Goal: Information Seeking & Learning: Get advice/opinions

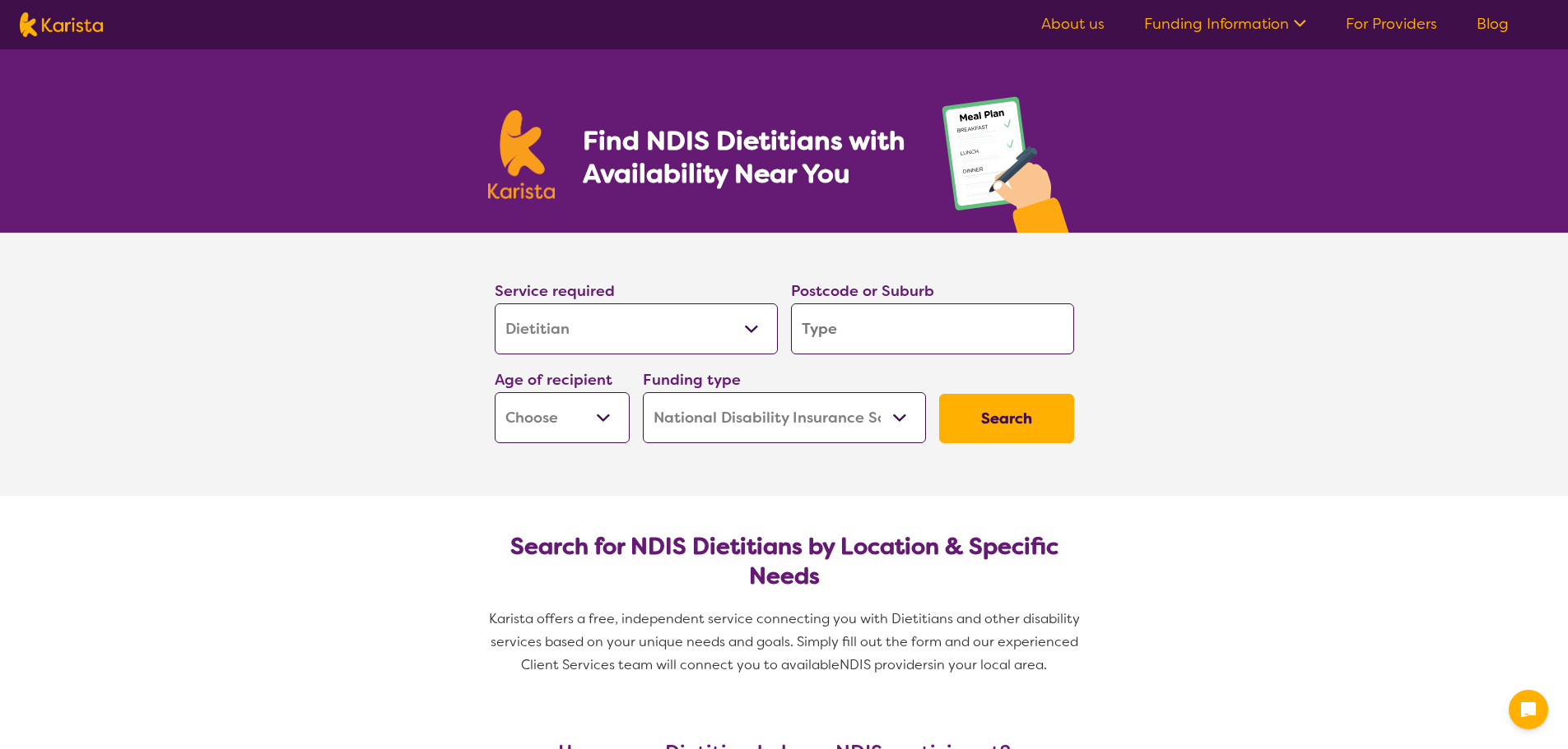
select select "Dietitian"
select select "NDIS"
select select "Dietitian"
select select "NDIS"
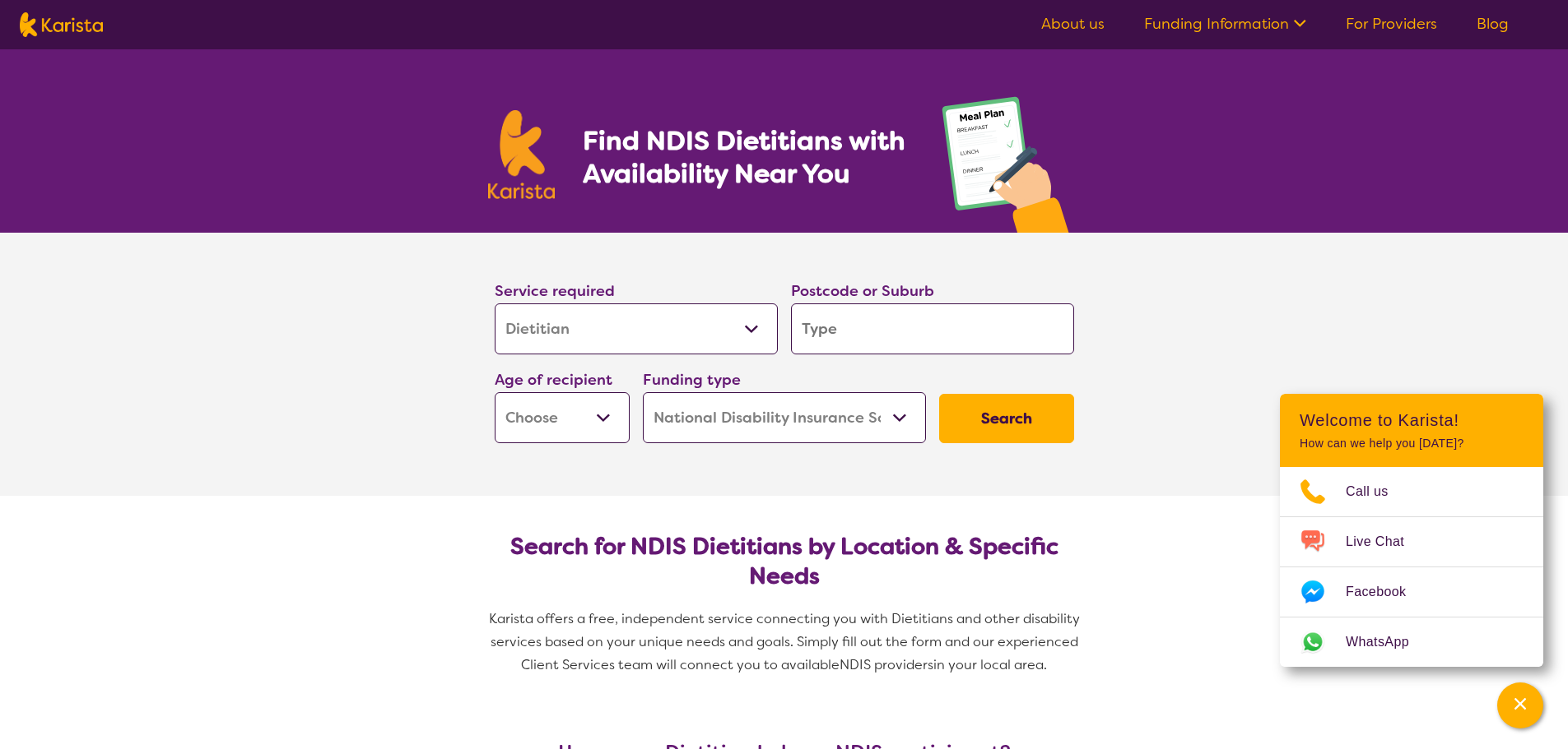
click at [879, 336] on input "search" at bounding box center [933, 329] width 284 height 51
type input "3"
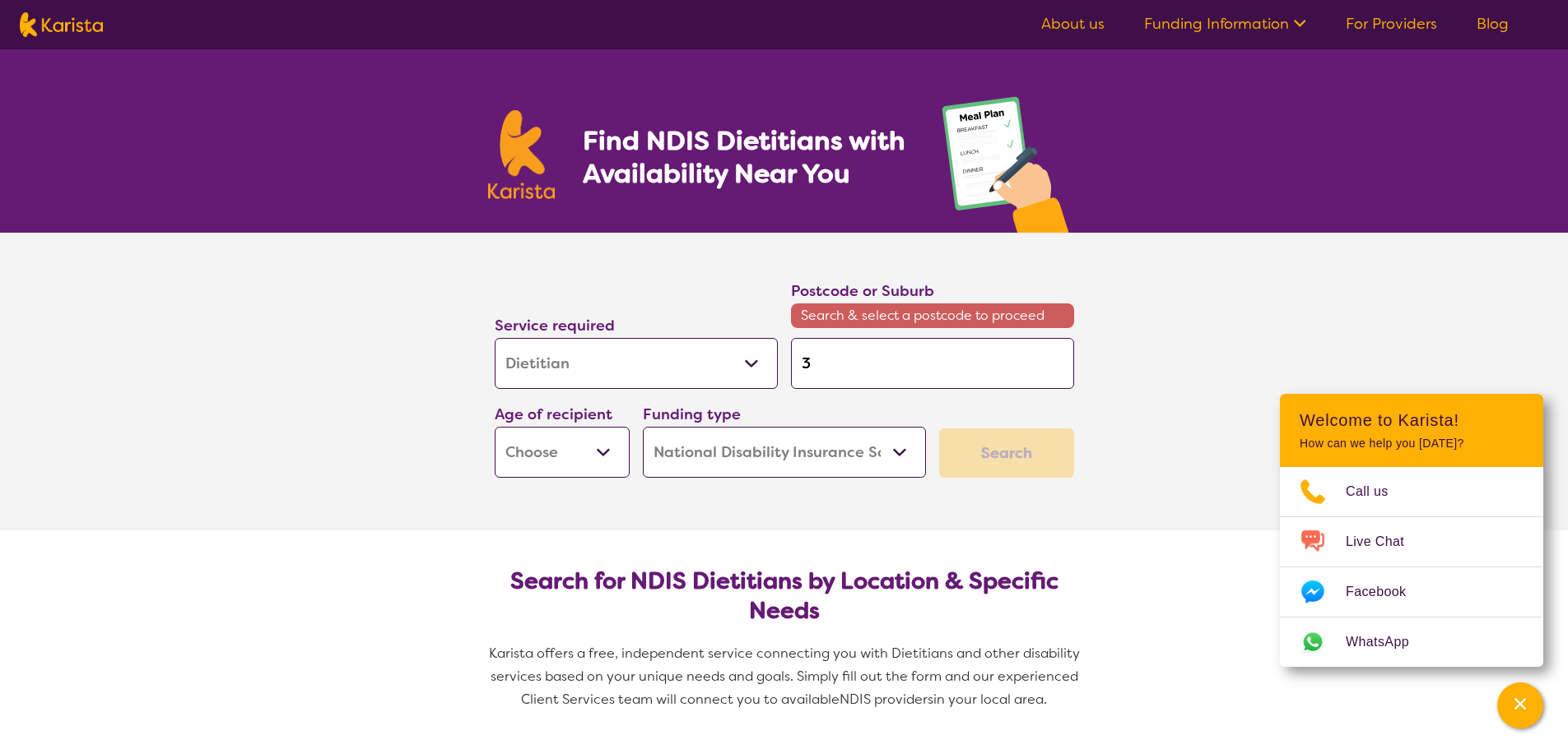
type input "31"
type input "317"
type input "3175"
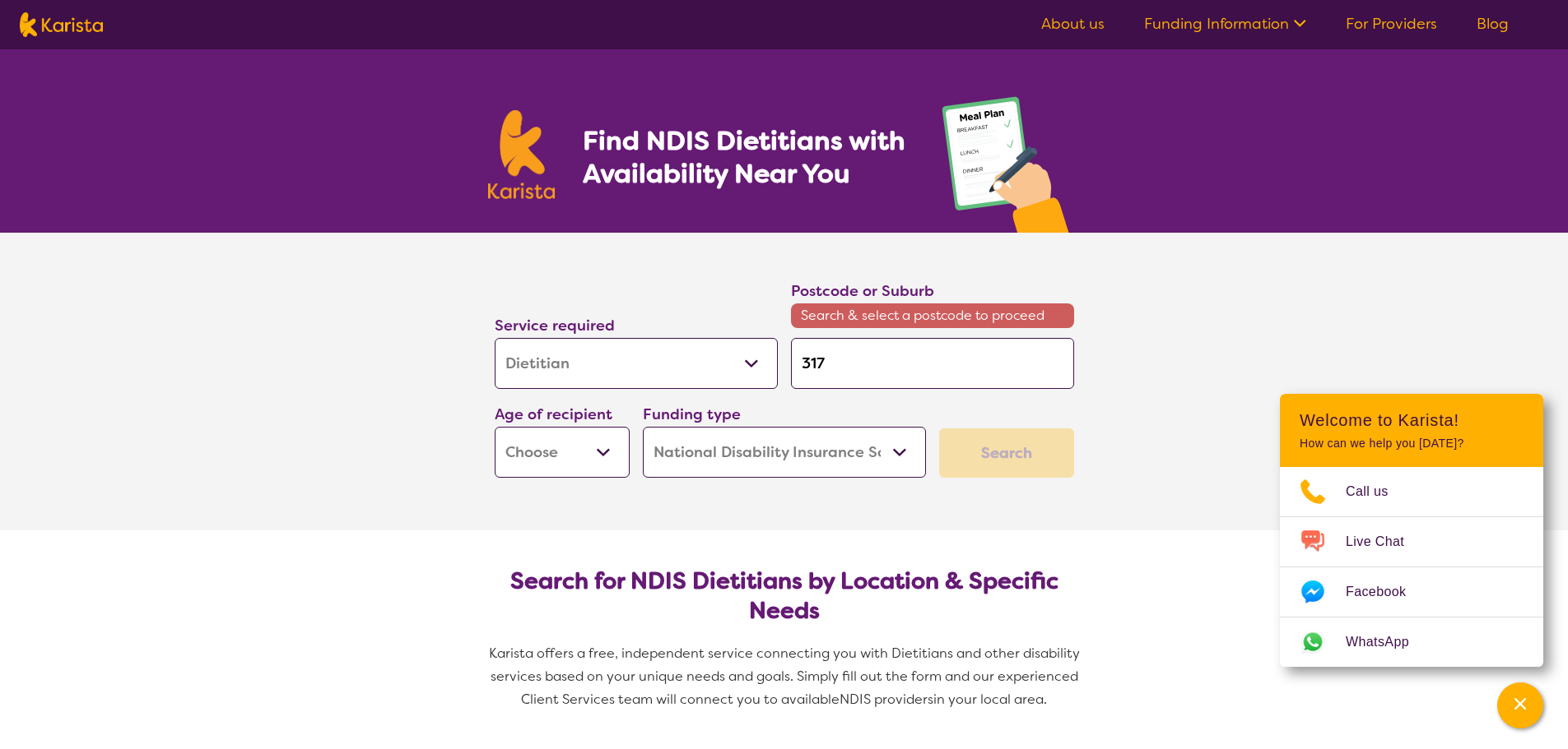
type input "3175"
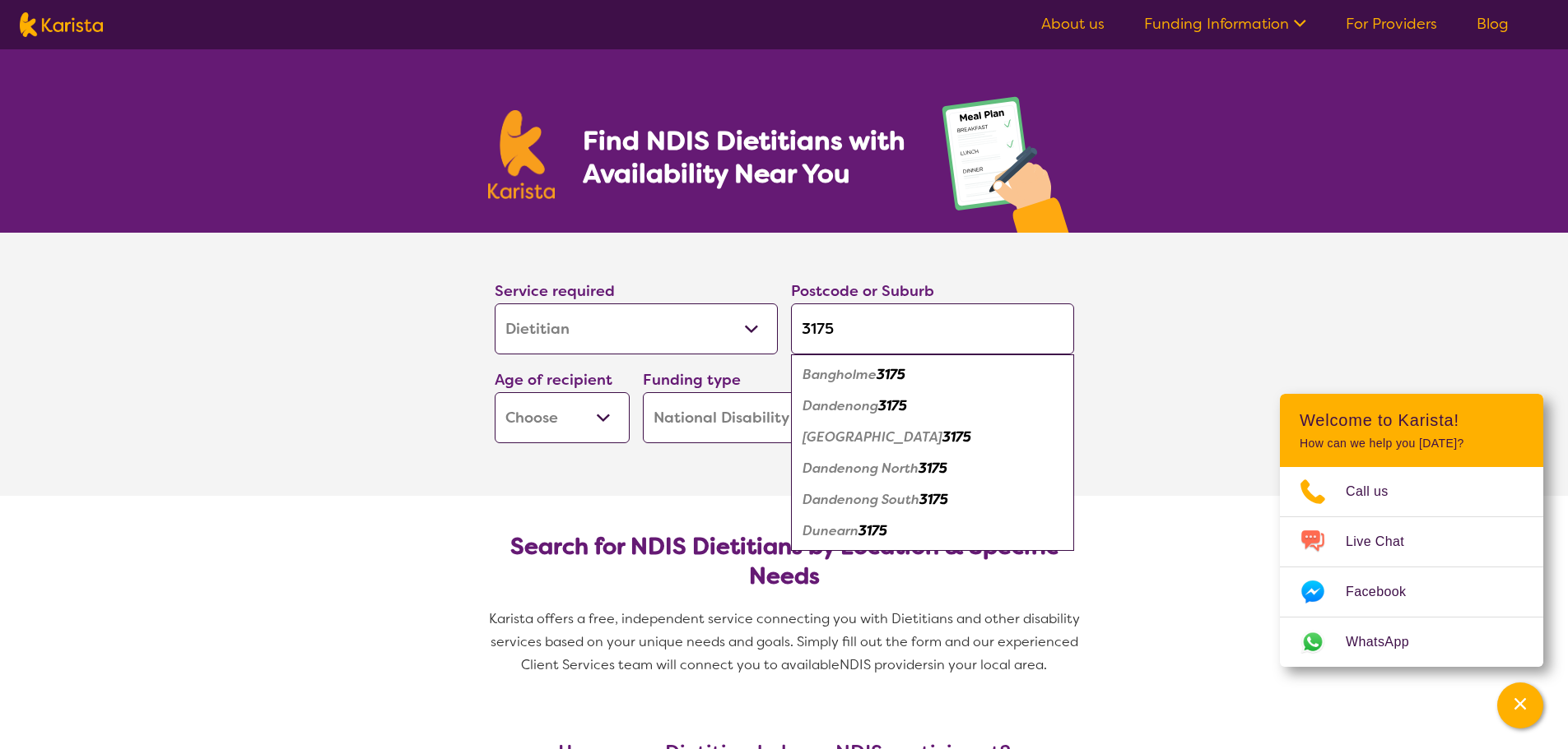
type input "3175"
click at [897, 473] on em "Dandenong North" at bounding box center [860, 468] width 116 height 17
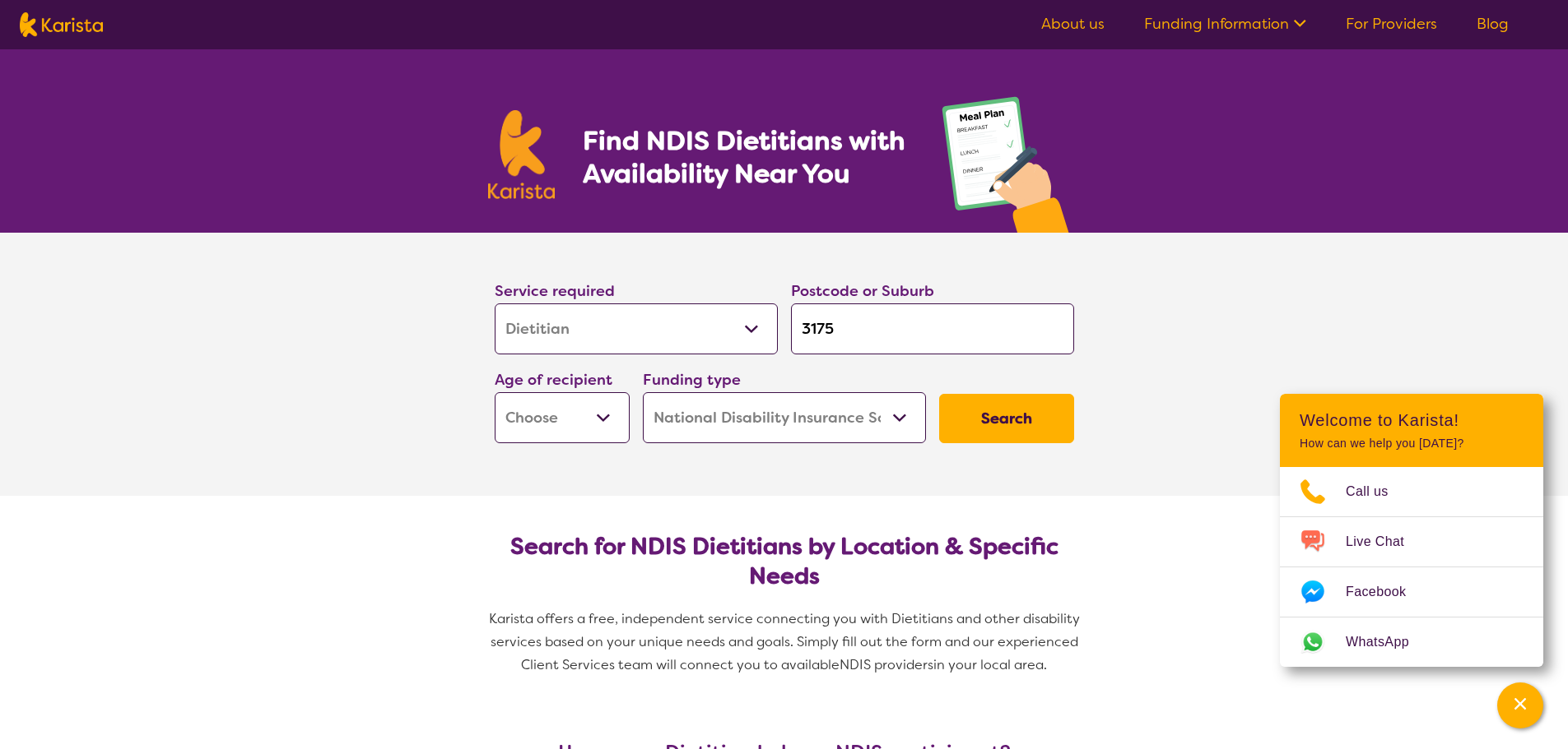
click at [586, 404] on select "Early Childhood - 0 to 9 Child - 10 to 11 Adolescent - 12 to 17 Adult - 18 to 6…" at bounding box center [562, 417] width 135 height 51
select select "EC"
click at [495, 392] on select "Early Childhood - 0 to 9 Child - 10 to 11 Adolescent - 12 to 17 Adult - 18 to 6…" at bounding box center [562, 417] width 135 height 51
select select "EC"
click at [1036, 412] on button "Search" at bounding box center [1007, 418] width 135 height 49
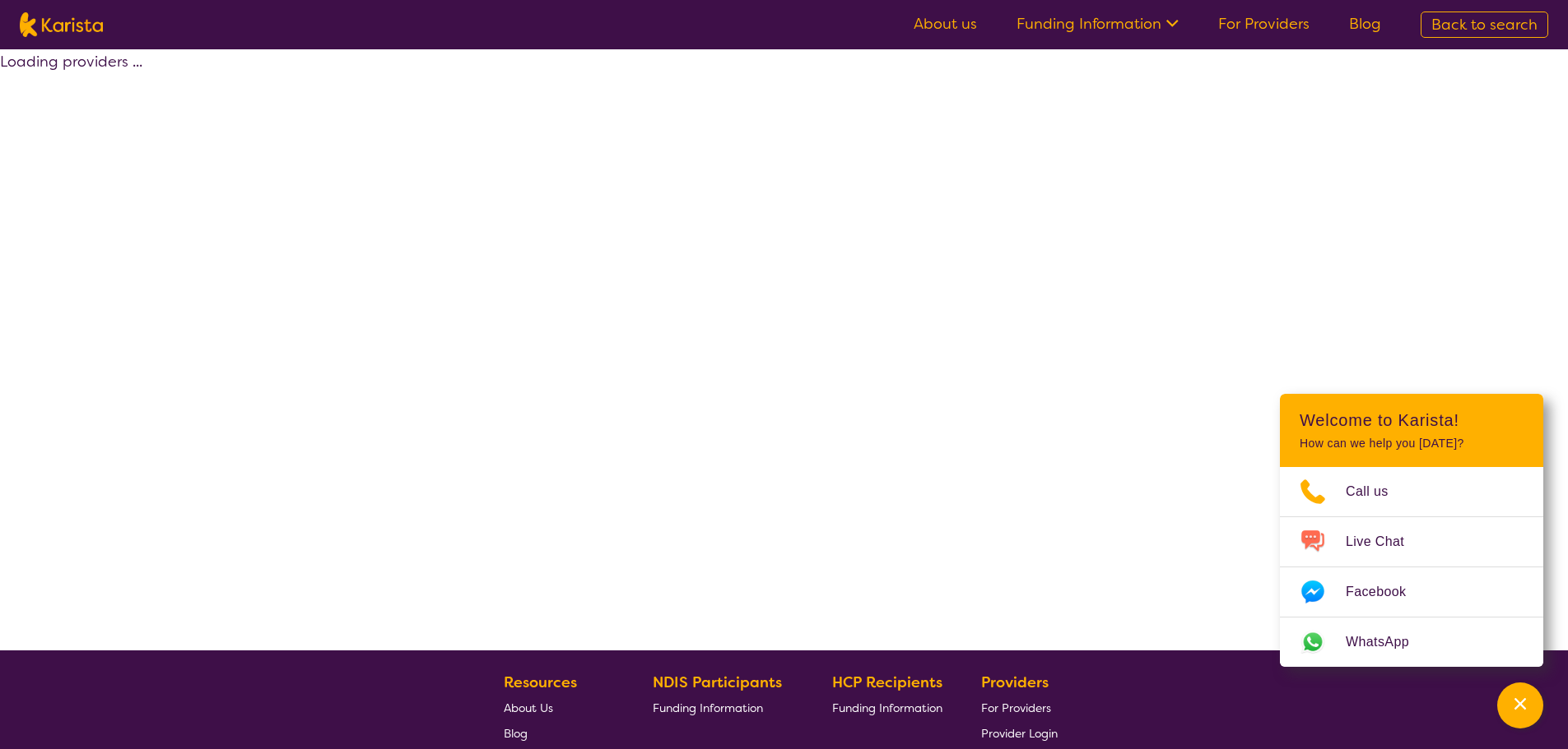
select select "by_score"
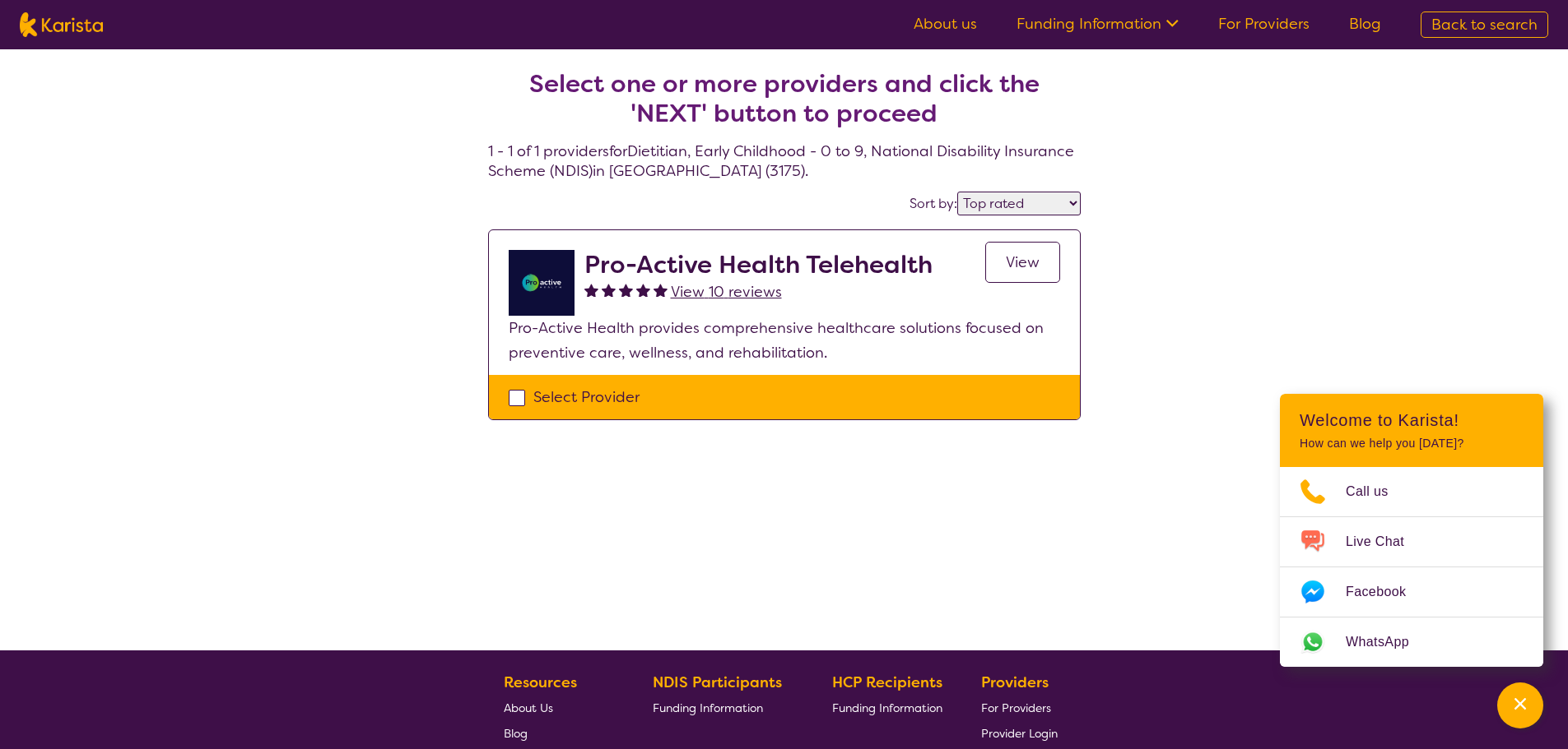
select select "Dietitian"
select select "EC"
select select "NDIS"
select select "Dietitian"
select select "EC"
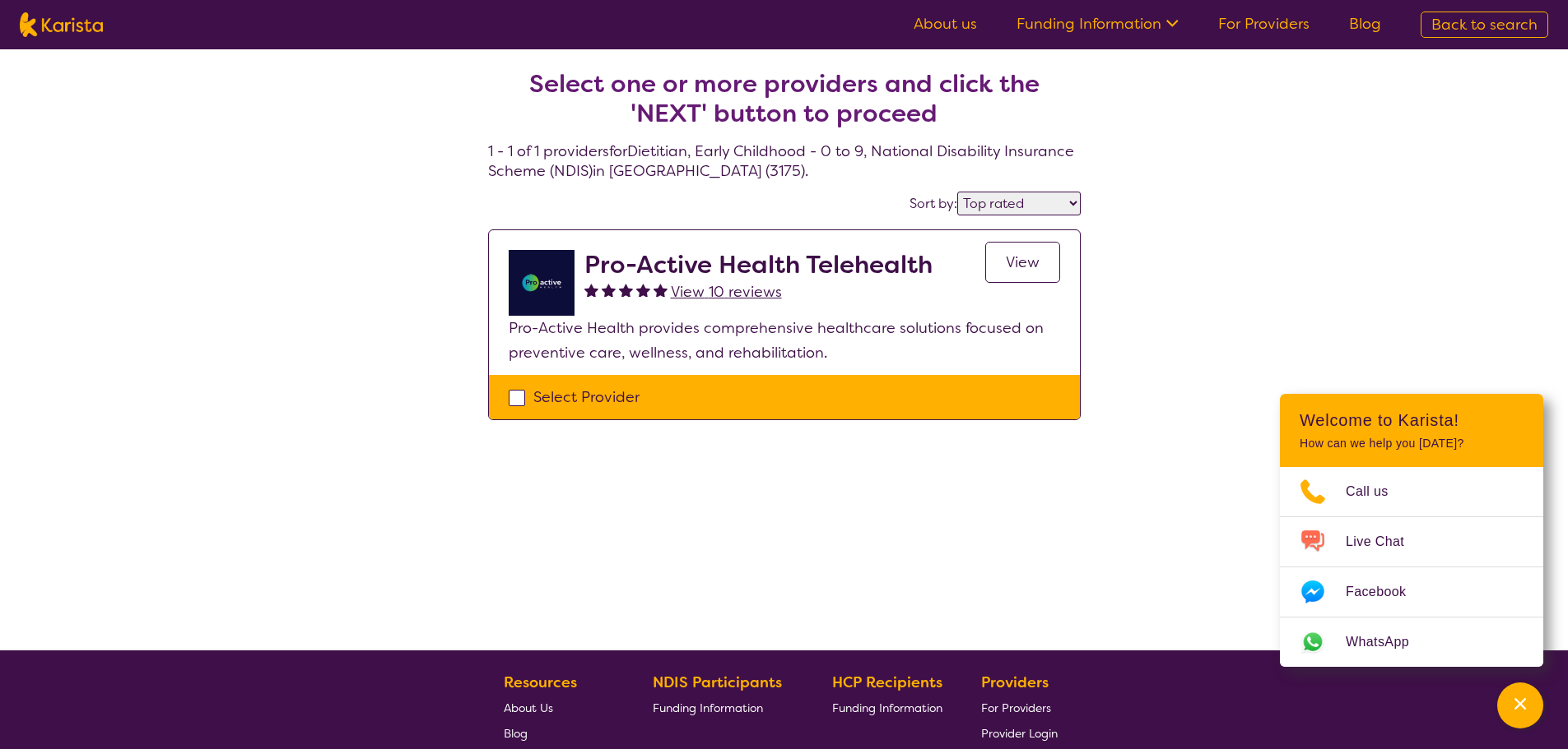
select select "NDIS"
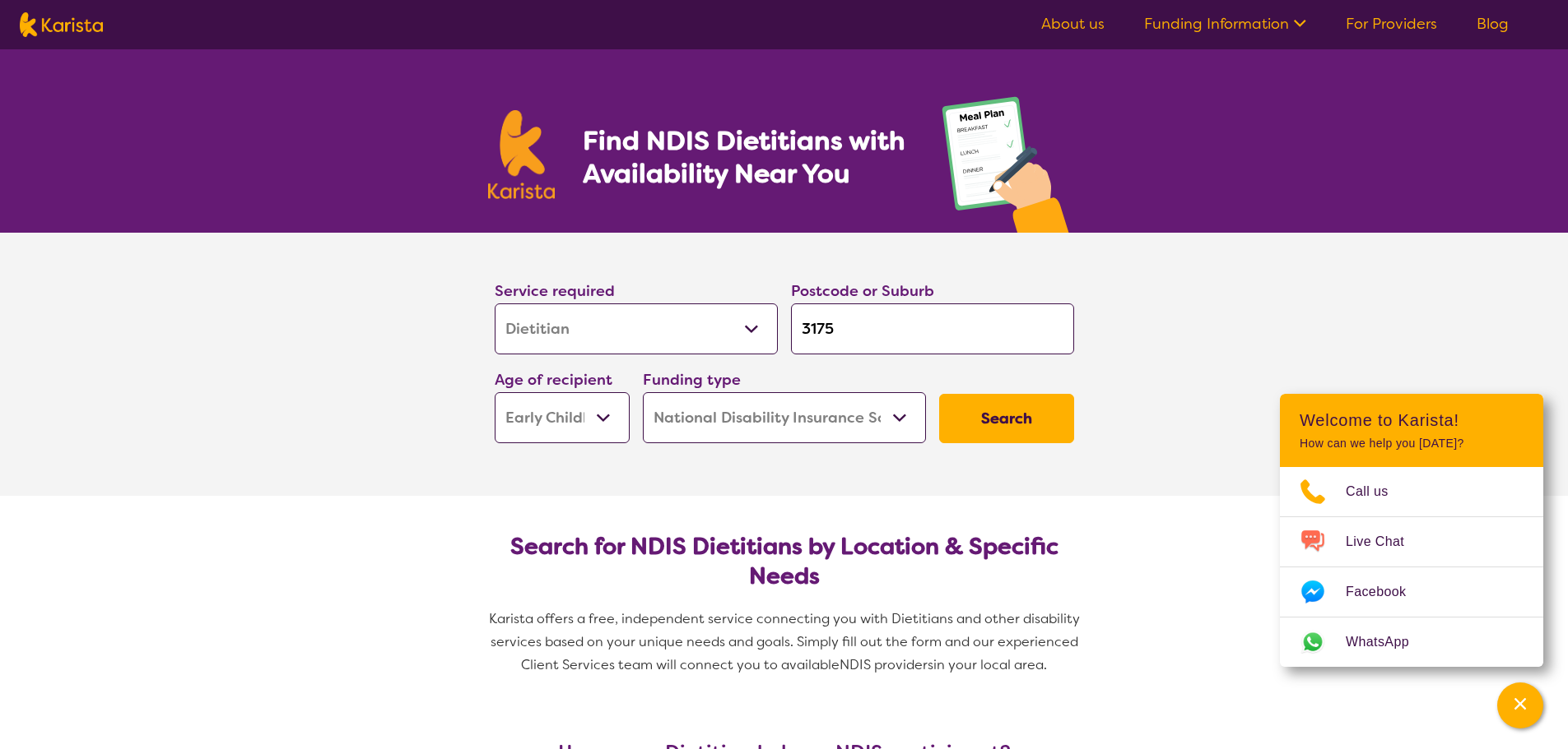
select select "Dietitian"
select select "EC"
select select "NDIS"
select select "Dietitian"
select select "EC"
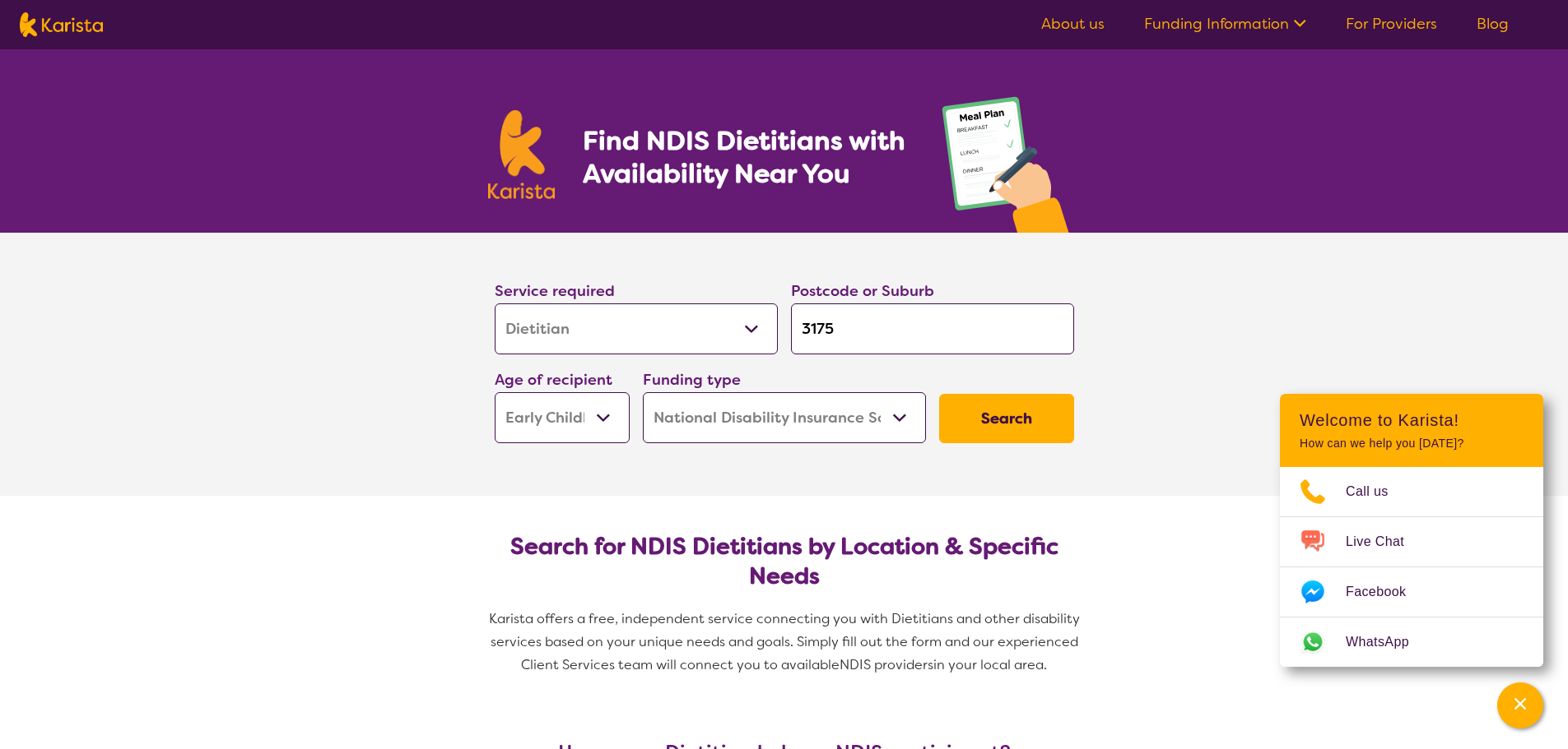
select select "NDIS"
click at [974, 427] on button "Search" at bounding box center [1007, 418] width 135 height 49
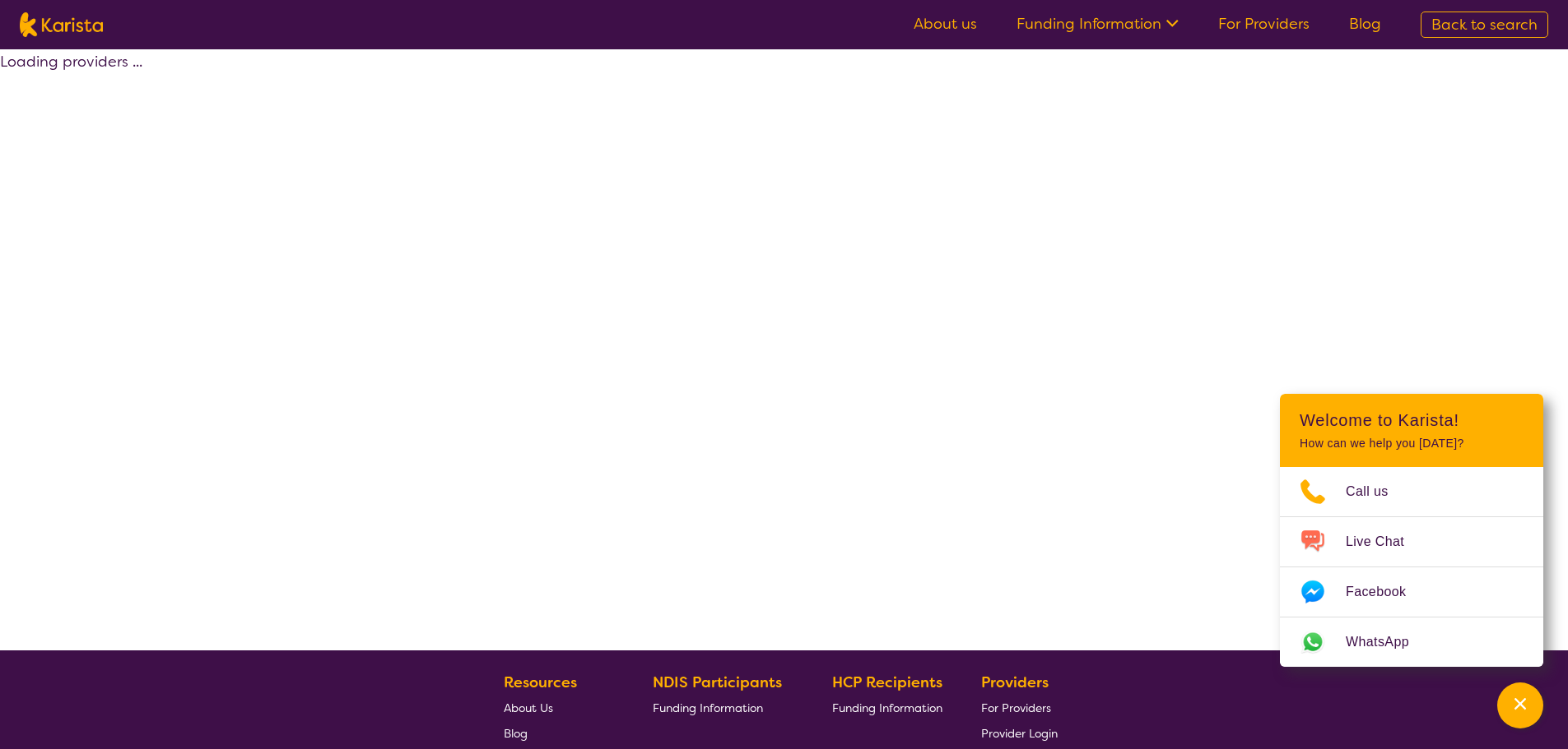
select select "by_score"
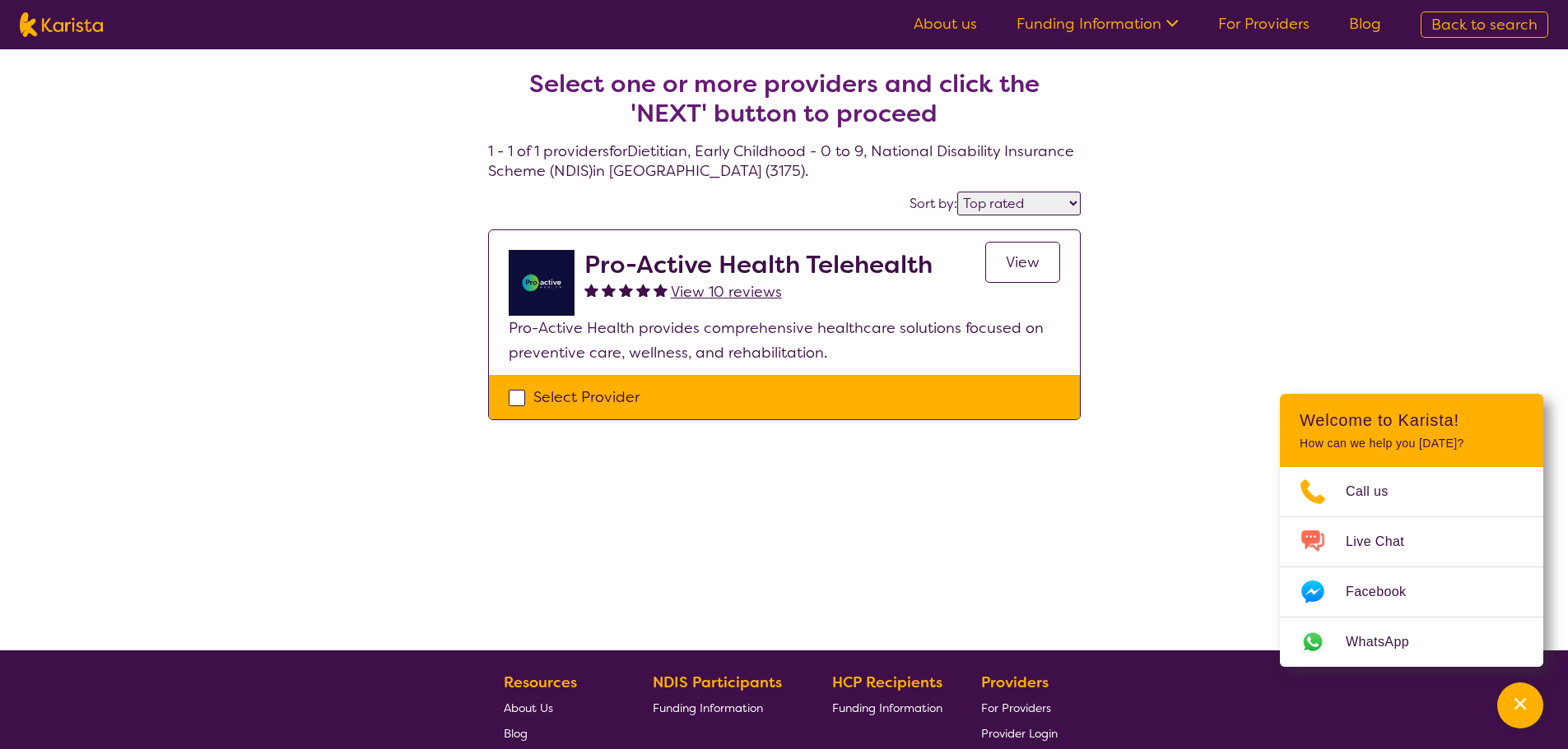
click at [1041, 262] on link "View" at bounding box center [1023, 262] width 75 height 41
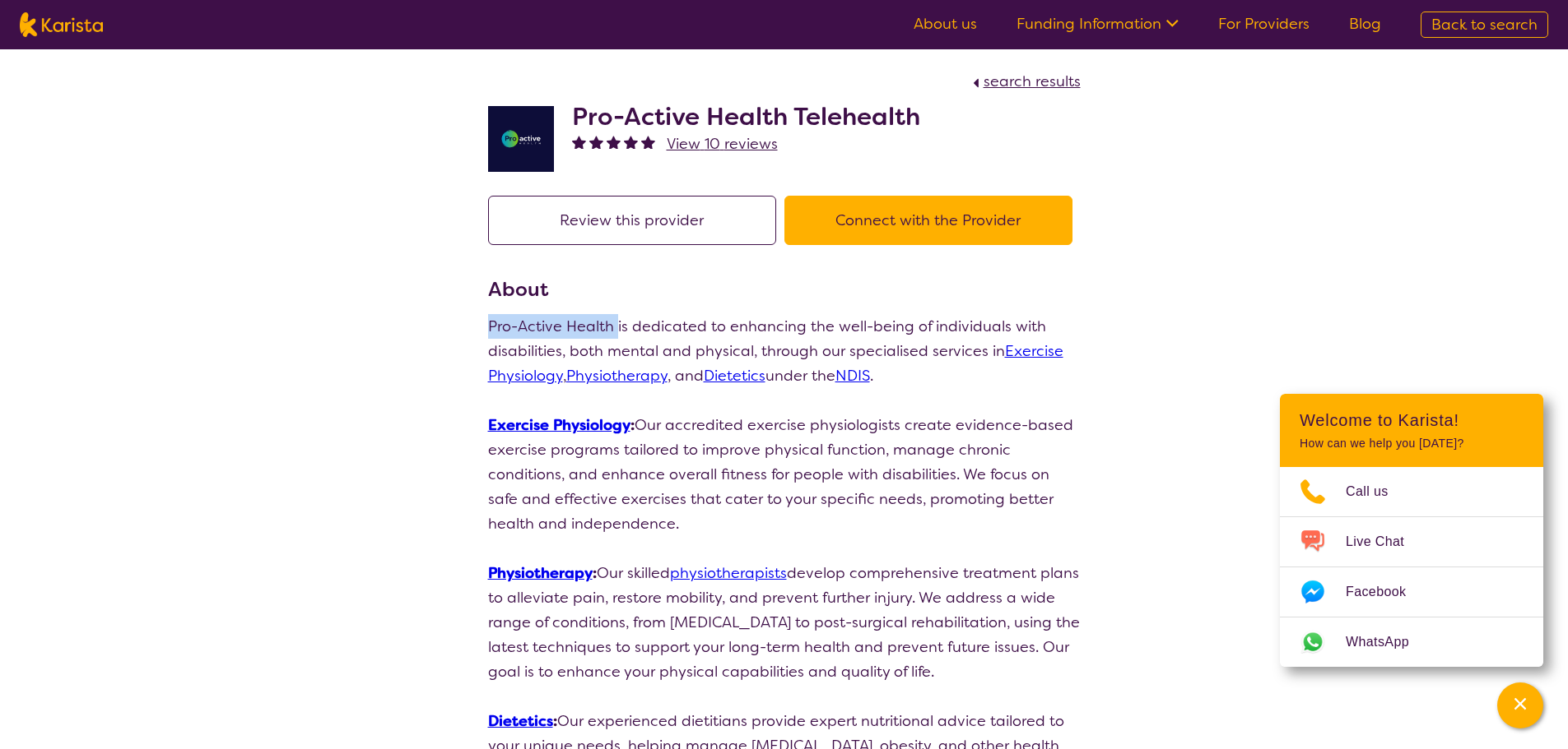
drag, startPoint x: 488, startPoint y: 324, endPoint x: 615, endPoint y: 334, distance: 127.4
click at [615, 334] on p "Pro-Active Health is dedicated to enhancing the well-being of individuals with …" at bounding box center [784, 351] width 592 height 74
click at [732, 140] on span "View 10 reviews" at bounding box center [721, 144] width 111 height 19
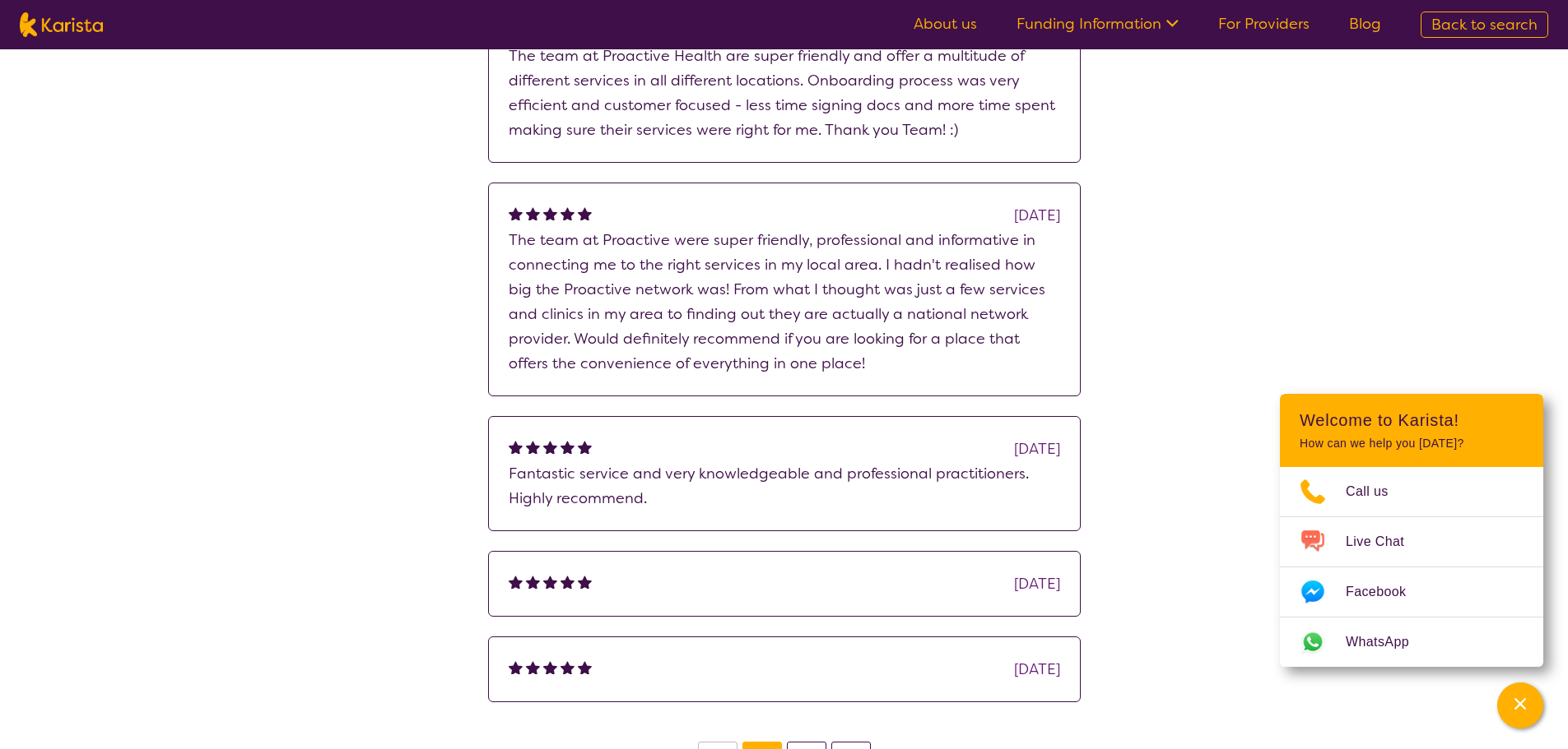
scroll to position [412, 0]
